Goal: Information Seeking & Learning: Understand process/instructions

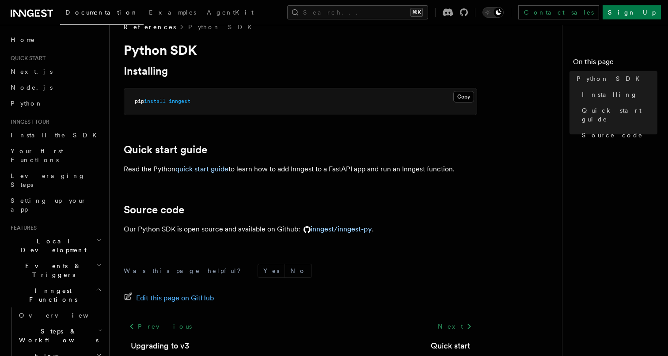
scroll to position [71, 0]
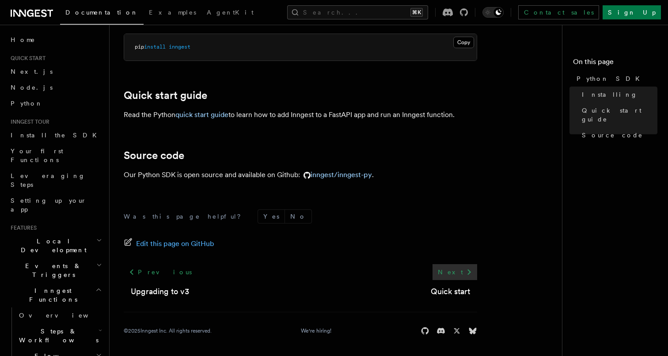
click at [453, 269] on link "Next" at bounding box center [455, 272] width 45 height 16
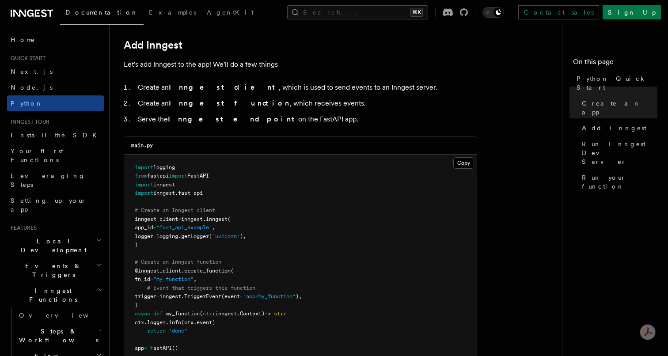
scroll to position [602, 0]
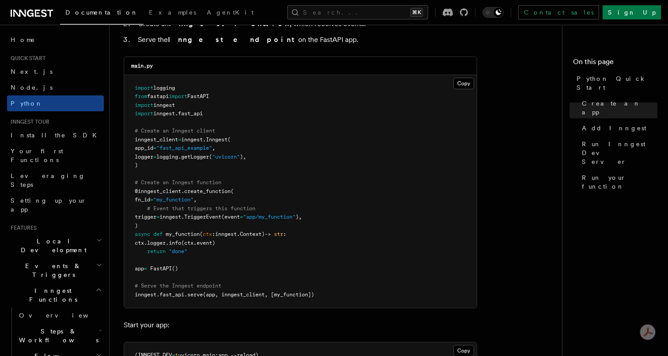
click at [37, 327] on span "Steps & Workflows" at bounding box center [56, 336] width 83 height 18
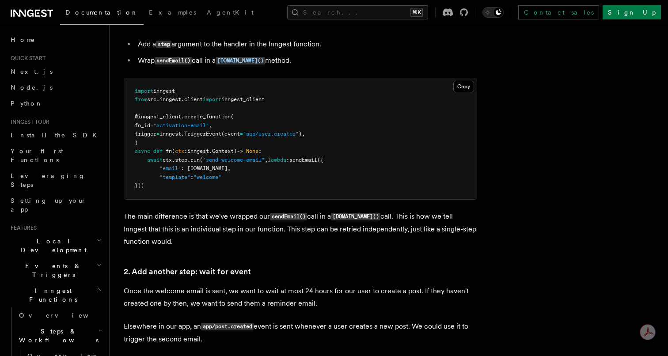
scroll to position [583, 0]
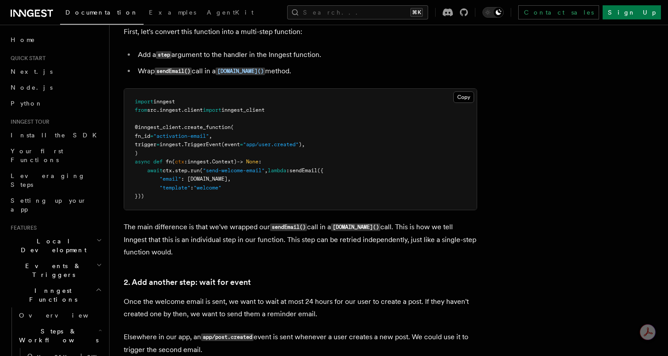
drag, startPoint x: 241, startPoint y: 178, endPoint x: 276, endPoint y: 177, distance: 34.5
click at [272, 177] on pre "import inngest from src . inngest . client import inngest_client @inngest_clien…" at bounding box center [300, 149] width 353 height 121
click at [351, 182] on pre "import inngest from src . inngest . client import inngest_client @inngest_clien…" at bounding box center [300, 149] width 353 height 121
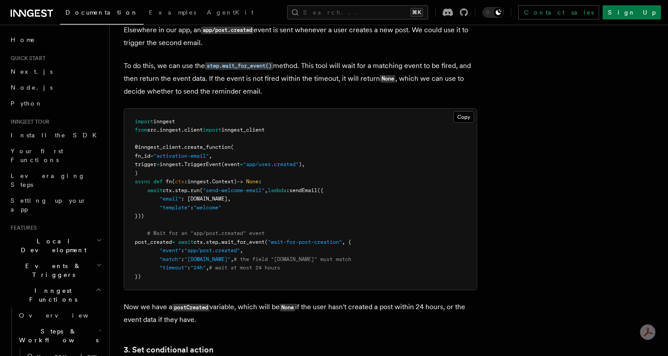
scroll to position [915, 0]
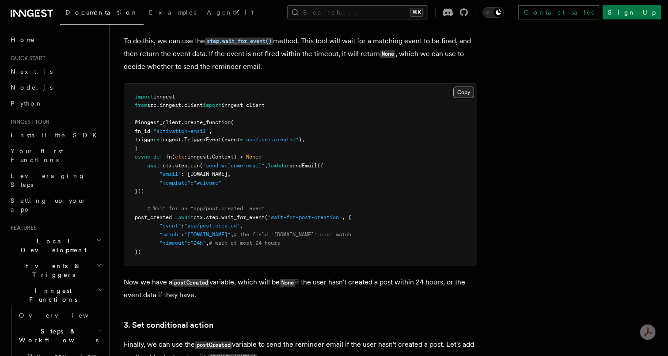
click at [461, 93] on button "Copy Copied" at bounding box center [463, 92] width 21 height 11
